Goal: Transaction & Acquisition: Purchase product/service

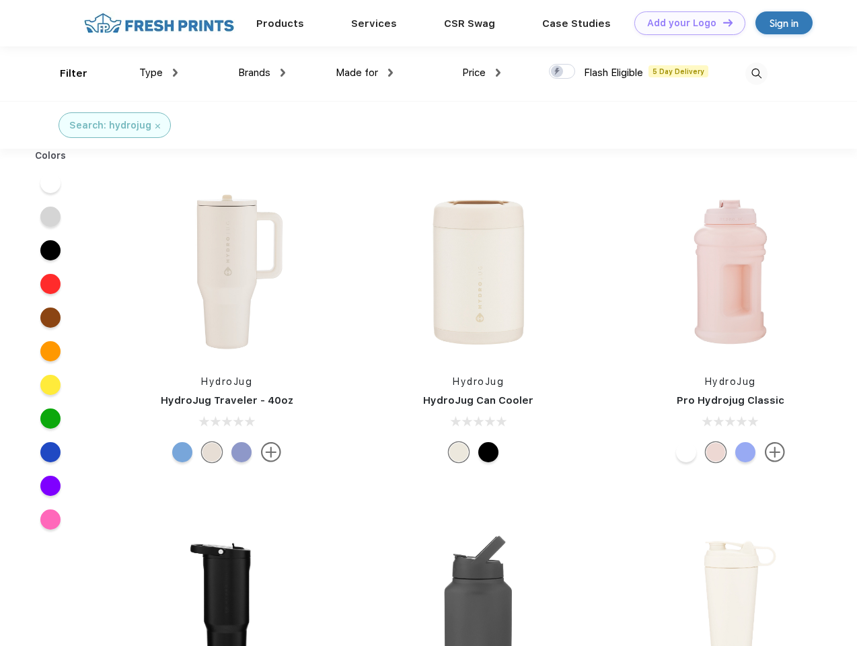
click at [685, 23] on link "Add your Logo Design Tool" at bounding box center [689, 23] width 111 height 24
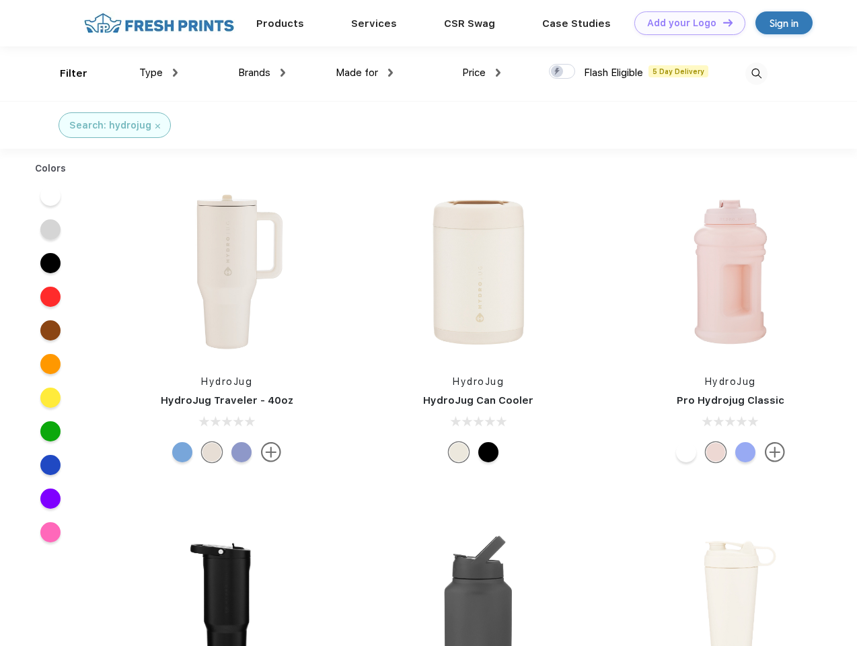
click at [0, 0] on div "Design Tool" at bounding box center [0, 0] width 0 height 0
click at [722, 22] on link "Add your Logo Design Tool" at bounding box center [689, 23] width 111 height 24
click at [65, 73] on div "Filter" at bounding box center [74, 73] width 28 height 15
click at [159, 73] on span "Type" at bounding box center [151, 73] width 24 height 12
click at [262, 73] on span "Brands" at bounding box center [254, 73] width 32 height 12
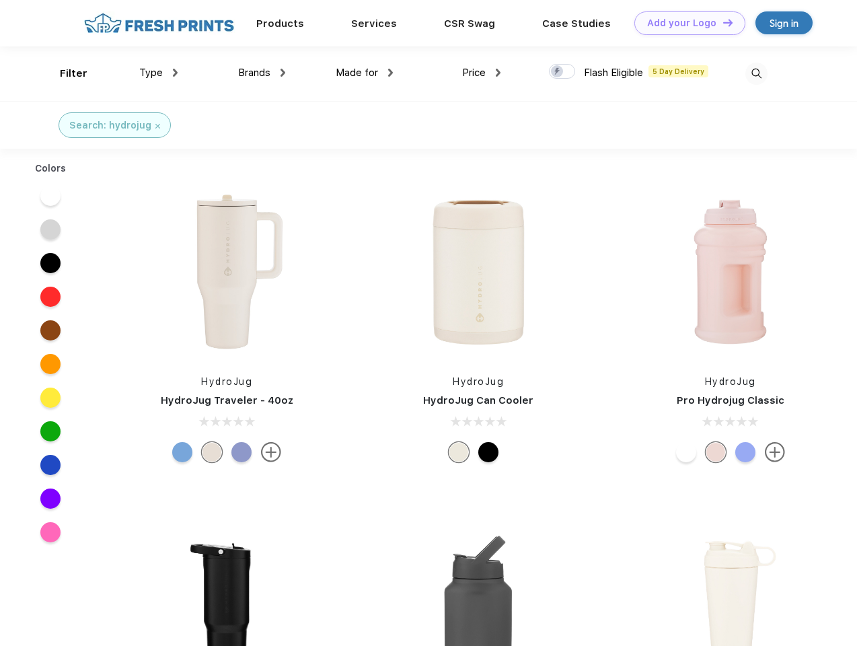
click at [364, 73] on span "Made for" at bounding box center [357, 73] width 42 height 12
click at [482, 73] on span "Price" at bounding box center [474, 73] width 24 height 12
click at [562, 72] on div at bounding box center [562, 71] width 26 height 15
click at [557, 72] on input "checkbox" at bounding box center [553, 67] width 9 height 9
click at [756, 73] on img at bounding box center [756, 74] width 22 height 22
